Goal: Obtain resource: Download file/media

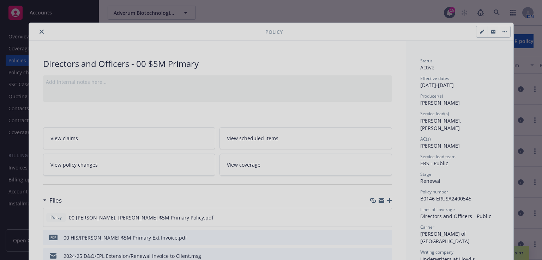
scroll to position [21, 0]
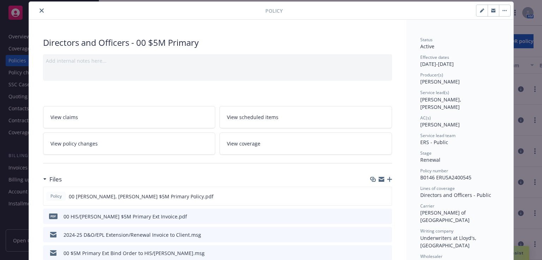
click at [40, 11] on icon "close" at bounding box center [42, 10] width 4 height 4
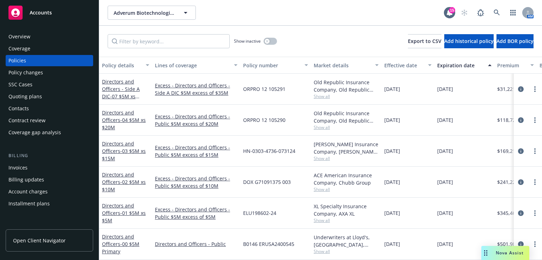
click at [498, 250] on span "Nova Assist" at bounding box center [510, 253] width 28 height 6
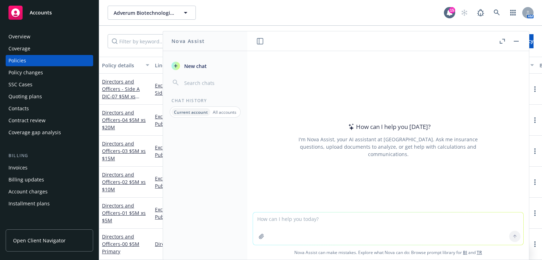
click at [269, 225] on textarea at bounding box center [388, 229] width 270 height 32
paste textarea "Loremi dolor si ametconsectetu A&E- sed doe tempor in utlabor et Dolore mag/al …"
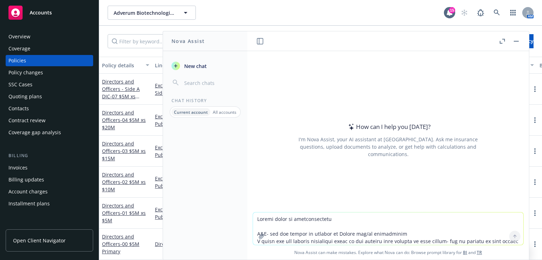
scroll to position [215, 0]
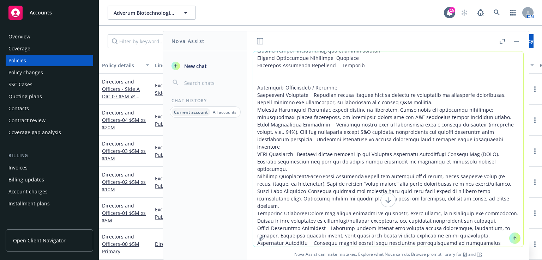
drag, startPoint x: 523, startPoint y: 91, endPoint x: 524, endPoint y: 81, distance: 9.9
click at [524, 81] on div "How can I help you [DATE]? I'm Nova Assist, your AI assistant at Newfront. Ask …" at bounding box center [387, 155] width 281 height 209
click at [442, 66] on textarea at bounding box center [388, 148] width 270 height 195
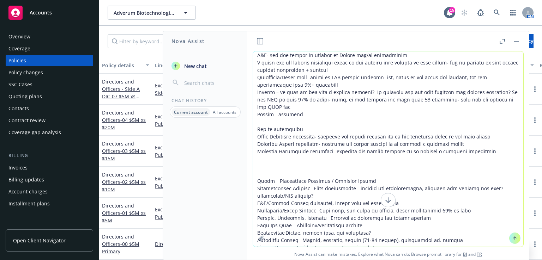
scroll to position [3, 0]
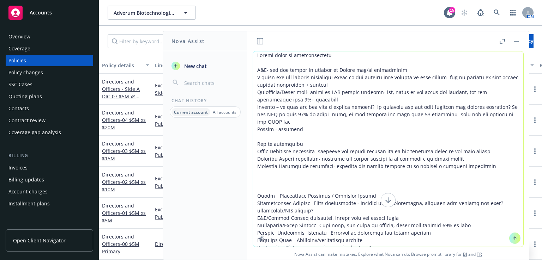
click at [267, 188] on textarea at bounding box center [388, 148] width 270 height 195
drag, startPoint x: 334, startPoint y: 54, endPoint x: 253, endPoint y: 61, distance: 81.8
drag, startPoint x: 253, startPoint y: 61, endPoint x: 323, endPoint y: 57, distance: 70.3
click at [323, 57] on textarea at bounding box center [388, 148] width 270 height 195
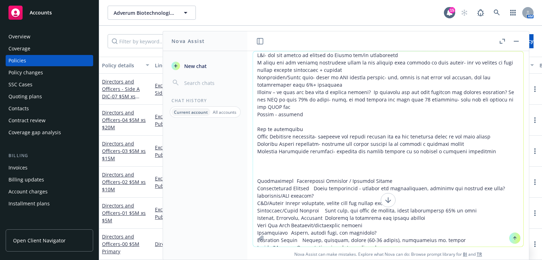
click at [286, 211] on textarea at bounding box center [388, 148] width 270 height 195
click at [310, 196] on textarea at bounding box center [388, 148] width 270 height 195
type textarea "M&A- add any change of control or Merger and/or acquisition I would say add int…"
click at [324, 204] on textarea at bounding box center [388, 148] width 270 height 195
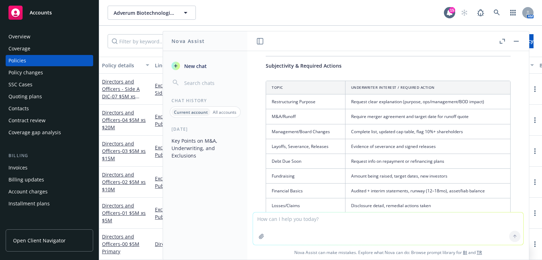
scroll to position [584, 0]
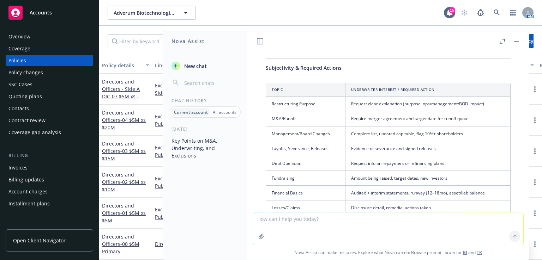
click at [472, 111] on td "Require merger agreement and target date for runoff quote" at bounding box center [427, 118] width 165 height 15
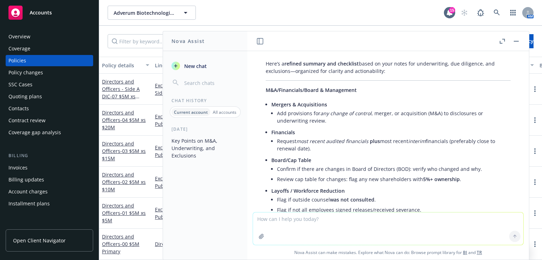
scroll to position [340, 0]
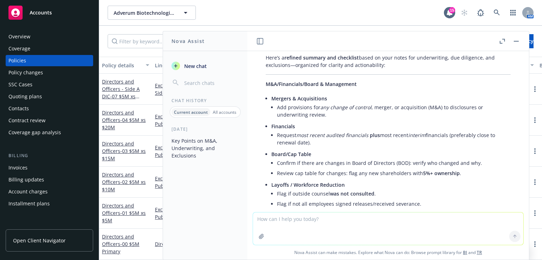
click at [292, 231] on textarea at bounding box center [388, 229] width 270 height 32
type textarea "Please add the notes above the table to the table where appropriate"
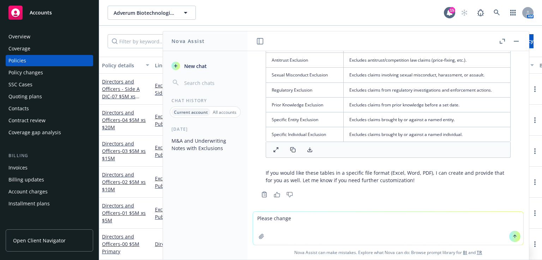
scroll to position [1474, 0]
type textarea "Please change Topic to Subjectivity and put both tables into an excel file form…"
click at [512, 237] on icon at bounding box center [514, 236] width 5 height 5
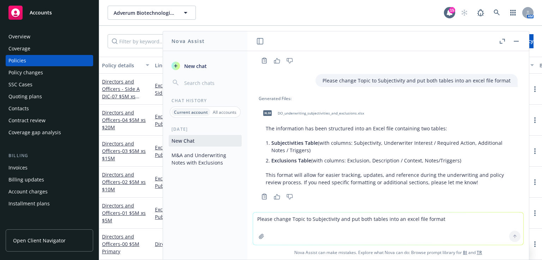
scroll to position [1610, 0]
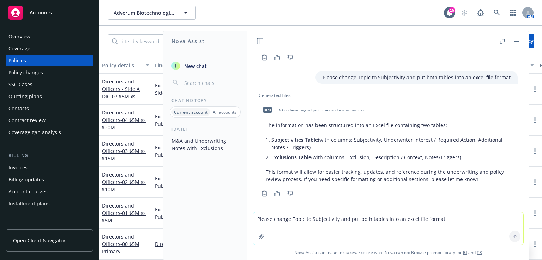
click at [478, 197] on div "M&A- add any change of control or Merger and/or acquisition I would say add int…" at bounding box center [387, 131] width 281 height 161
click at [268, 107] on span "xlsx" at bounding box center [267, 109] width 8 height 5
